Goal: Book appointment/travel/reservation

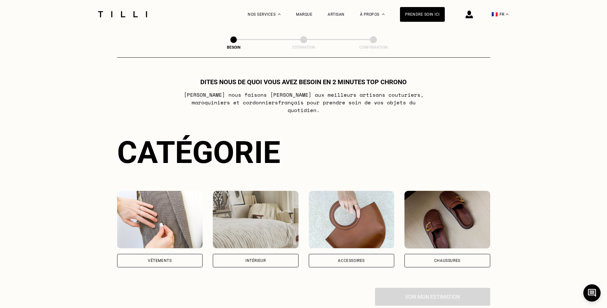
scroll to position [32, 0]
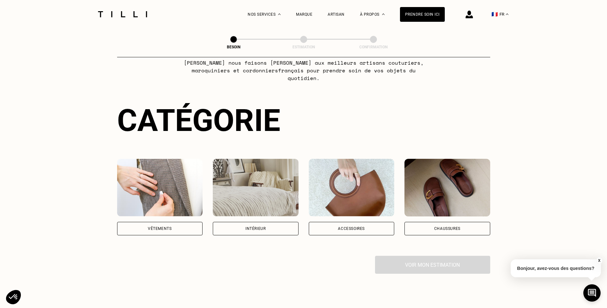
click at [262, 226] on div "Intérieur" at bounding box center [255, 228] width 20 height 4
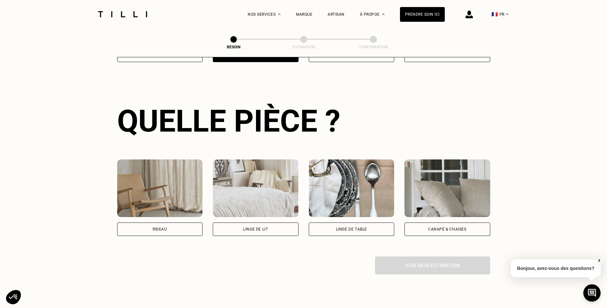
scroll to position [209, 0]
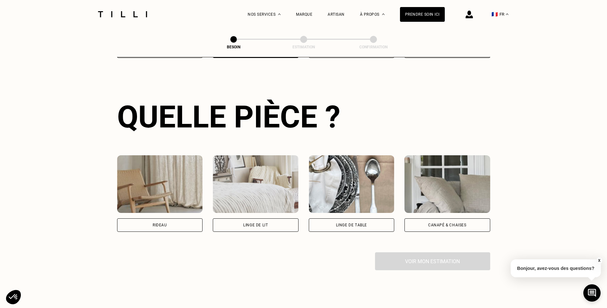
click at [166, 222] on div "Rideau" at bounding box center [160, 224] width 86 height 13
select select "FR"
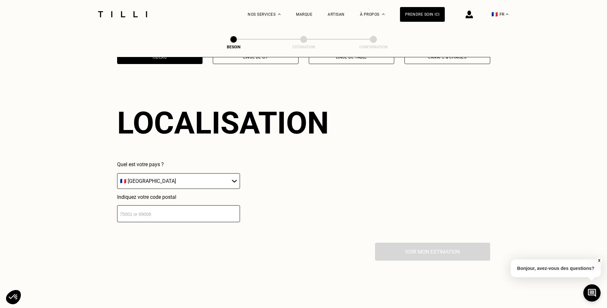
scroll to position [384, 0]
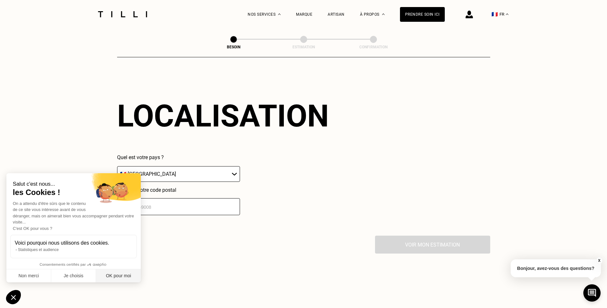
click at [128, 278] on button "OK pour moi" at bounding box center [118, 275] width 45 height 13
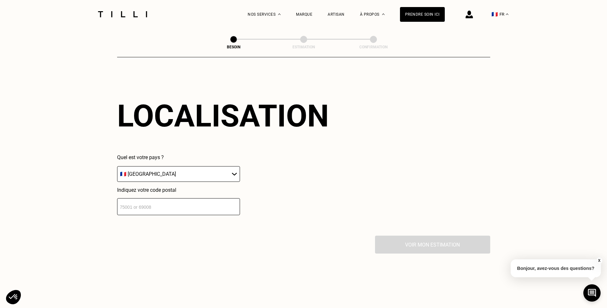
click at [162, 200] on input "number" at bounding box center [178, 206] width 123 height 17
type input "92600"
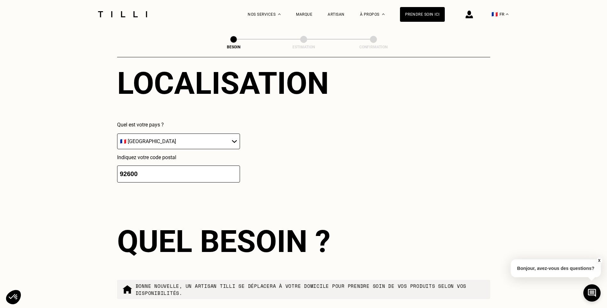
scroll to position [543, 0]
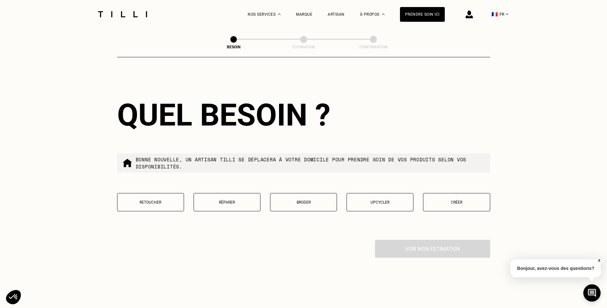
click at [155, 205] on button "Retoucher" at bounding box center [150, 202] width 67 height 18
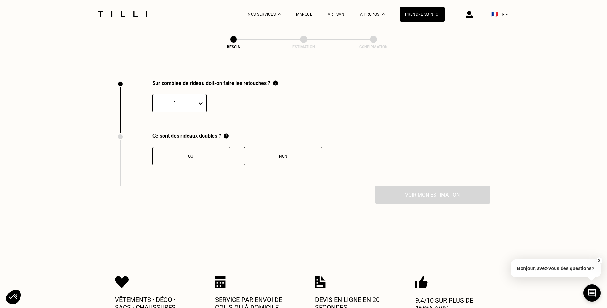
scroll to position [707, 0]
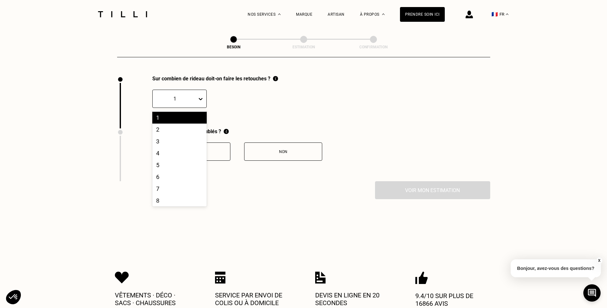
click at [194, 97] on div "1" at bounding box center [175, 99] width 44 height 10
click at [181, 128] on div "2" at bounding box center [179, 129] width 54 height 12
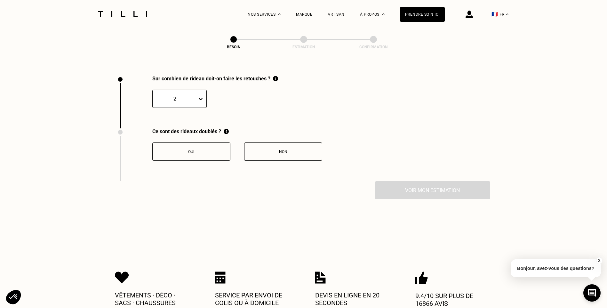
click at [210, 156] on button "Oui" at bounding box center [191, 151] width 78 height 18
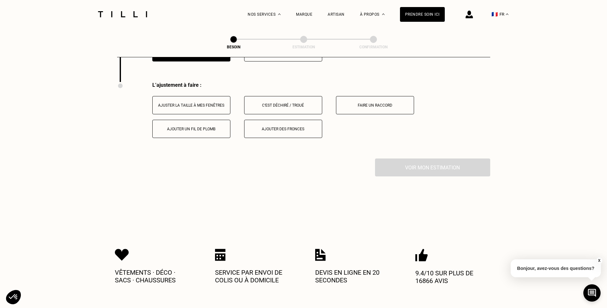
scroll to position [812, 0]
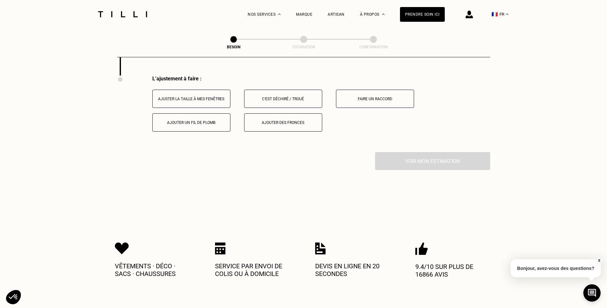
click at [207, 97] on div "Ajuster la taille à mes fenêtres" at bounding box center [191, 99] width 71 height 4
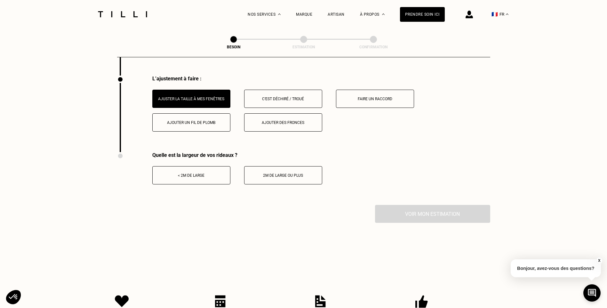
click at [215, 173] on div "< 2m de large" at bounding box center [191, 175] width 71 height 4
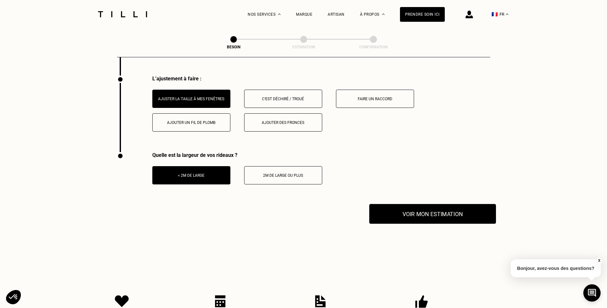
click at [437, 211] on button "Voir mon estimation" at bounding box center [432, 214] width 127 height 20
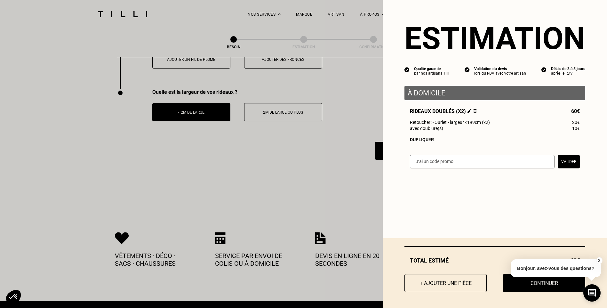
scroll to position [876, 0]
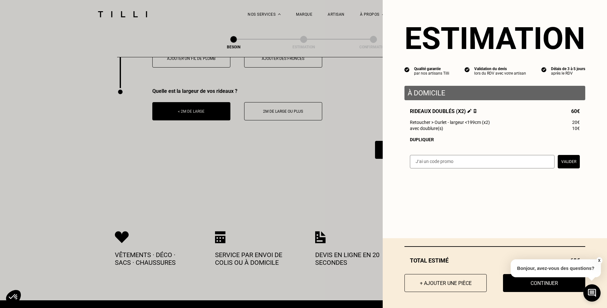
click at [600, 258] on button "X" at bounding box center [598, 260] width 6 height 7
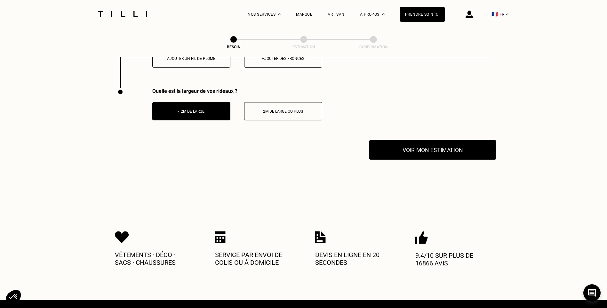
click at [421, 144] on button "Voir mon estimation" at bounding box center [432, 150] width 127 height 20
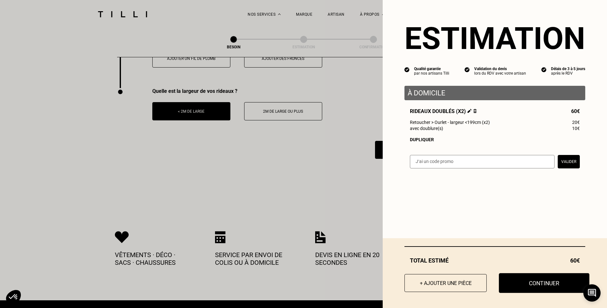
click at [530, 280] on button "Continuer" at bounding box center [543, 283] width 90 height 20
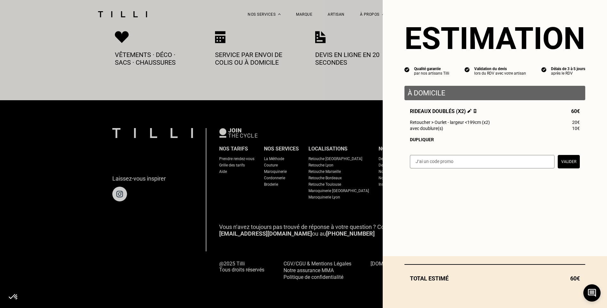
scroll to position [340, 0]
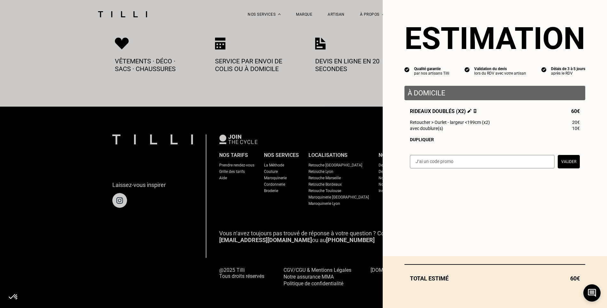
select select "FR"
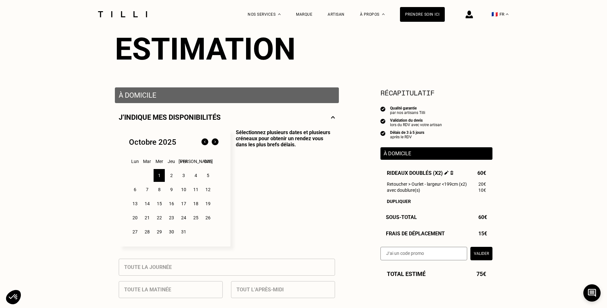
scroll to position [64, 0]
